Goal: Find specific page/section

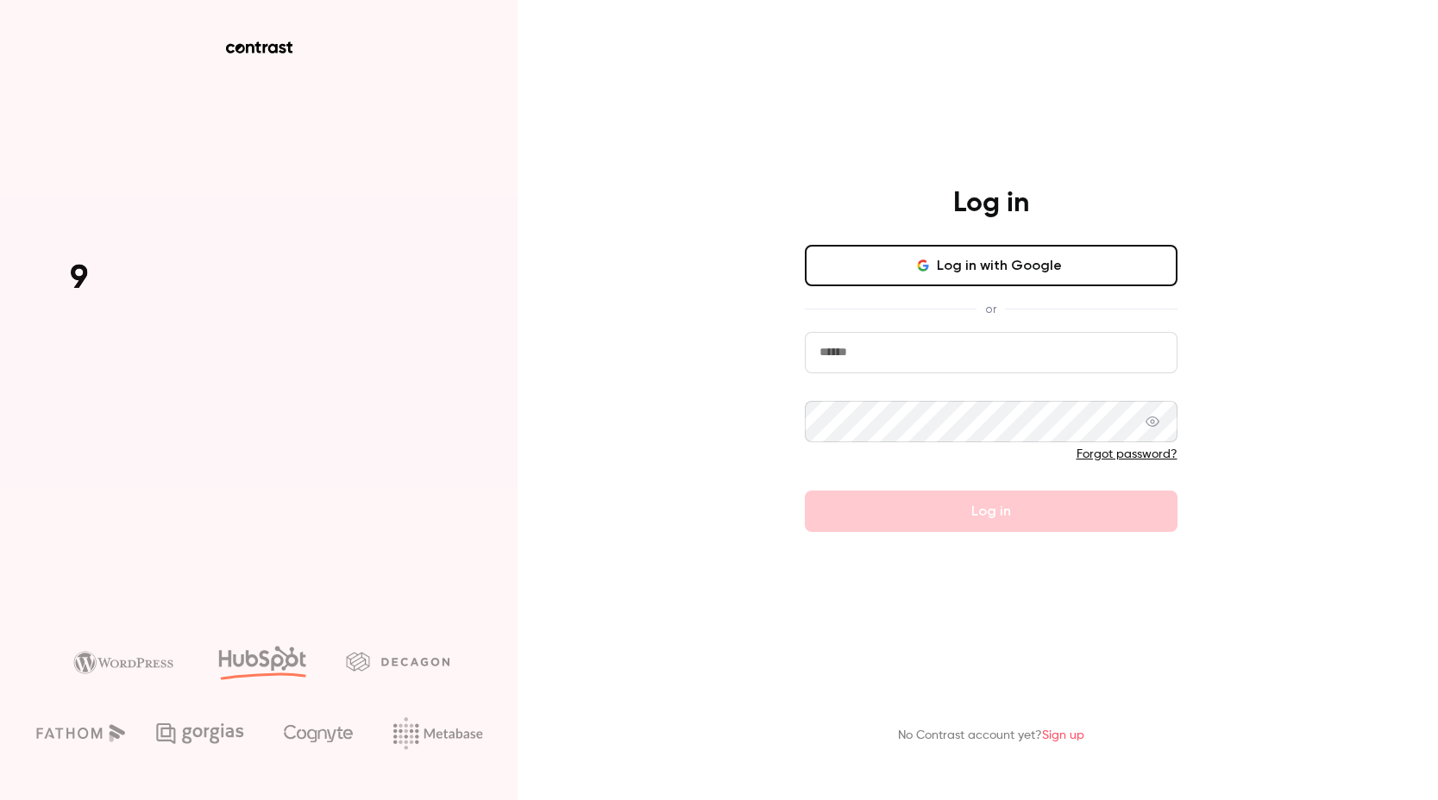
click at [1002, 268] on button "Log in with Google" at bounding box center [991, 265] width 373 height 41
